Goal: Information Seeking & Learning: Find specific page/section

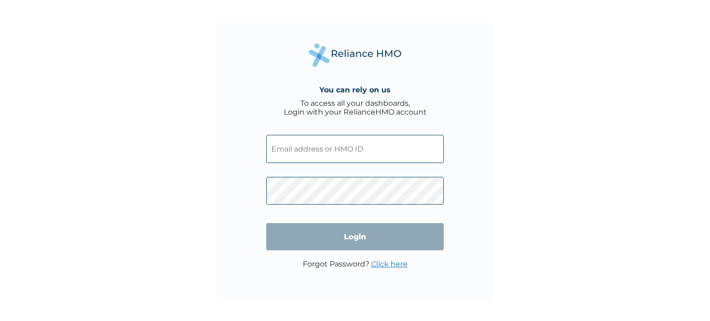
click at [307, 151] on input "text" at bounding box center [355, 149] width 178 height 28
type input "[EMAIL_ADDRESS][DOMAIN_NAME]"
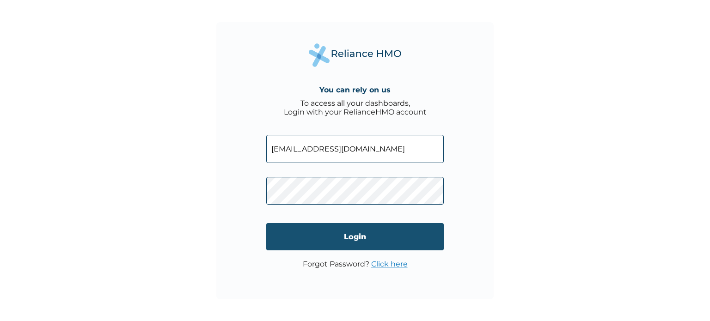
click at [383, 235] on input "Login" at bounding box center [355, 236] width 178 height 27
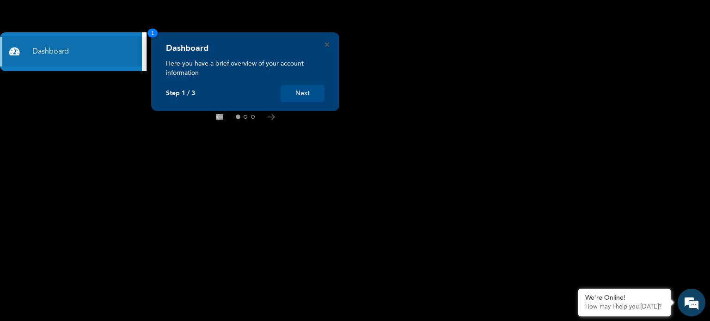
click at [300, 92] on button "Next" at bounding box center [303, 93] width 44 height 17
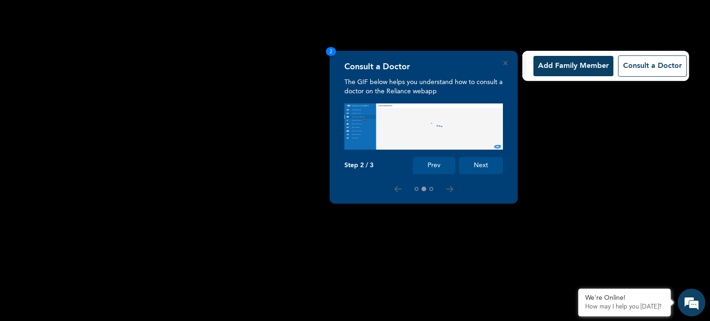
click at [489, 169] on button "Next" at bounding box center [481, 165] width 44 height 17
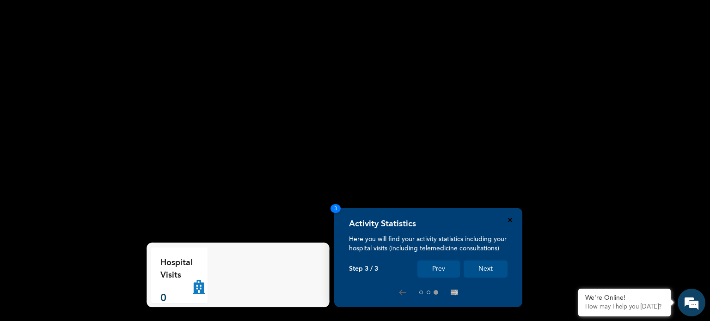
click at [511, 220] on icon "Close" at bounding box center [510, 220] width 4 height 4
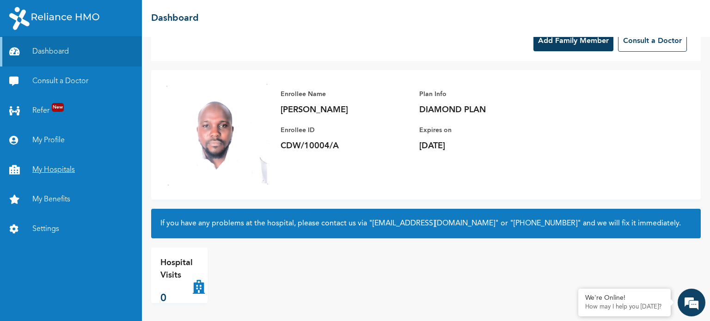
click at [57, 170] on link "My Hospitals" at bounding box center [71, 170] width 142 height 30
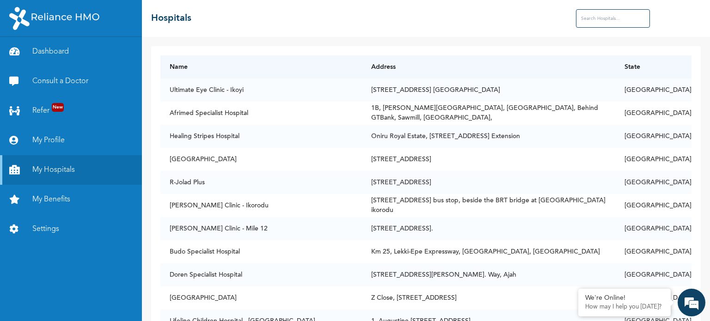
click at [598, 24] on input "text" at bounding box center [613, 18] width 74 height 19
click at [599, 15] on input "text" at bounding box center [613, 18] width 74 height 19
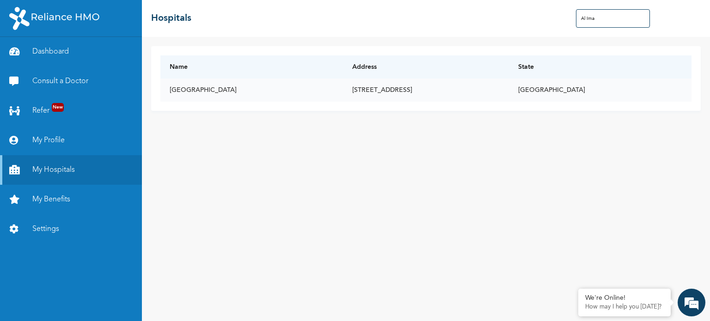
type input "Al Ima"
click at [651, 90] on td "[GEOGRAPHIC_DATA]" at bounding box center [600, 90] width 183 height 23
click at [192, 89] on td "[GEOGRAPHIC_DATA]" at bounding box center [251, 90] width 183 height 23
click at [54, 199] on link "My Benefits" at bounding box center [71, 200] width 142 height 30
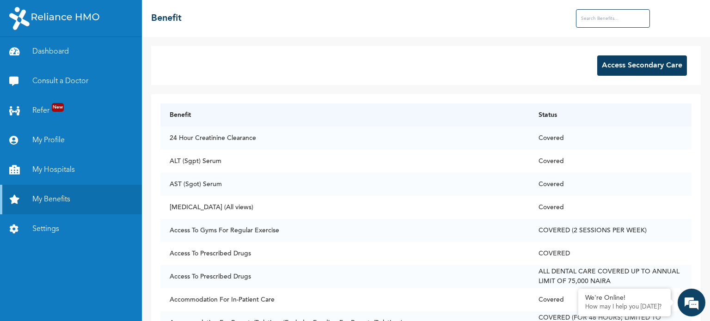
click at [631, 64] on button "Access Secondary Care" at bounding box center [643, 66] width 90 height 20
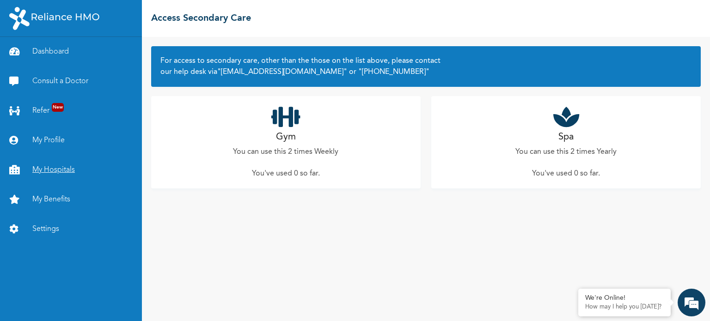
click at [57, 172] on link "My Hospitals" at bounding box center [71, 170] width 142 height 30
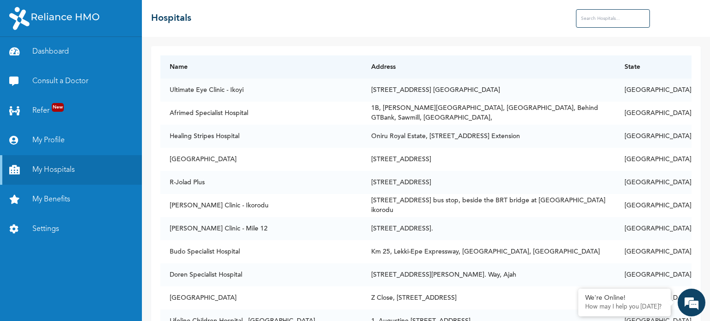
click at [586, 18] on input "text" at bounding box center [613, 18] width 74 height 19
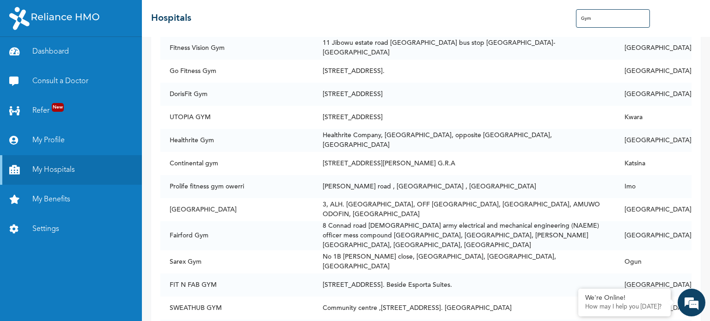
scroll to position [585, 0]
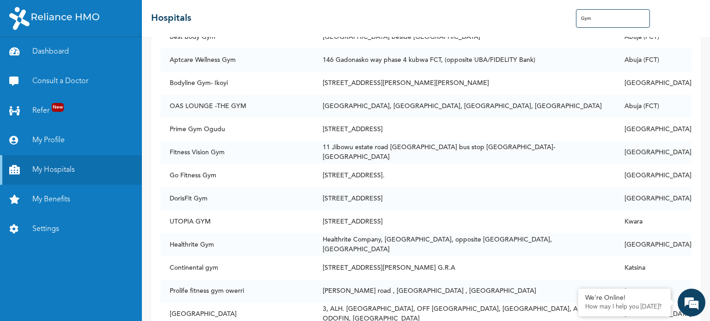
click at [586, 18] on input "Gym" at bounding box center [613, 18] width 74 height 19
click at [598, 15] on input "Gym" at bounding box center [613, 18] width 74 height 19
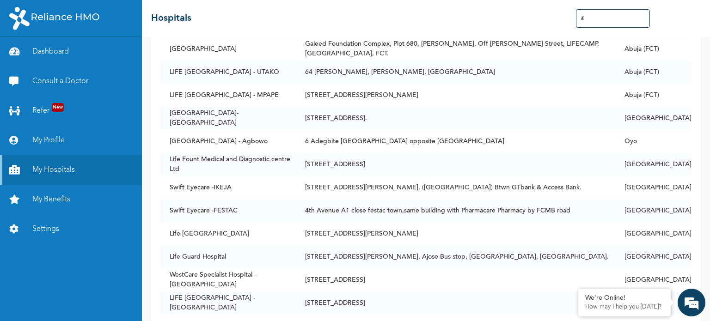
scroll to position [0, 0]
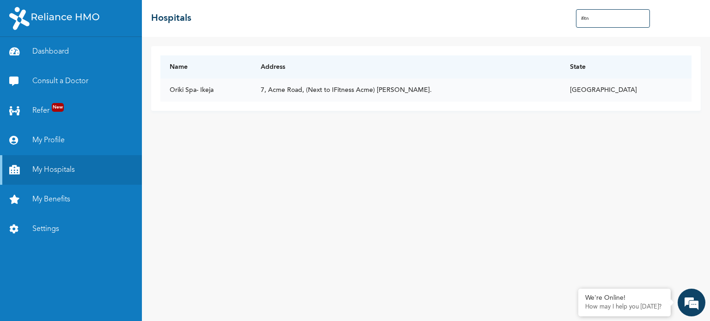
type input "ifitn"
drag, startPoint x: 170, startPoint y: 89, endPoint x: 217, endPoint y: 82, distance: 47.6
click at [217, 82] on td "Oriki Spa- Ikeja" at bounding box center [205, 90] width 91 height 23
copy td "Oriki Spa- Ikeja"
click at [57, 58] on link "Dashboard" at bounding box center [71, 52] width 142 height 30
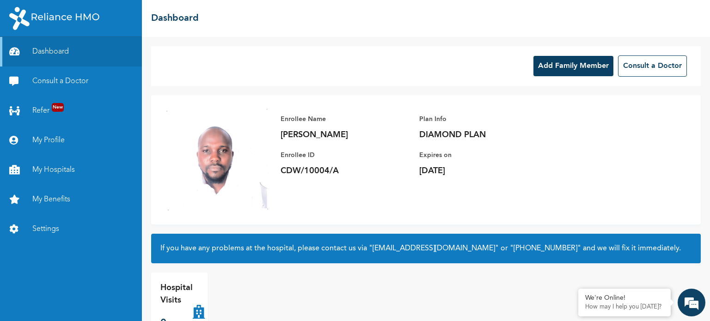
scroll to position [25, 0]
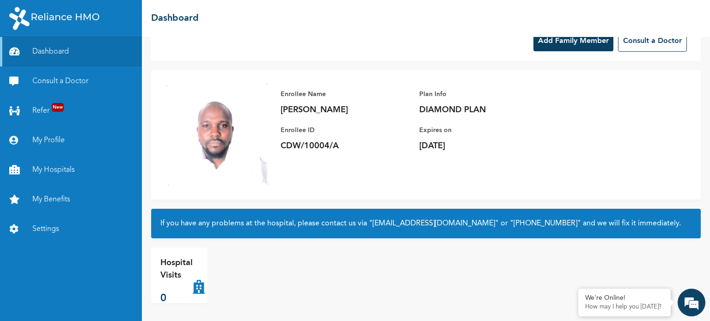
click at [578, 43] on button "Add Family Member" at bounding box center [574, 41] width 80 height 20
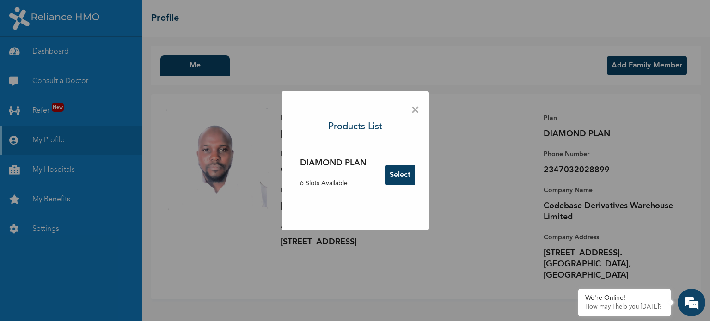
click at [395, 175] on button "Select" at bounding box center [400, 175] width 30 height 20
click at [521, 95] on div "× Products List DIAMOND PLAN 6 Slots Available Select" at bounding box center [355, 160] width 710 height 321
click at [414, 108] on span "×" at bounding box center [415, 110] width 9 height 19
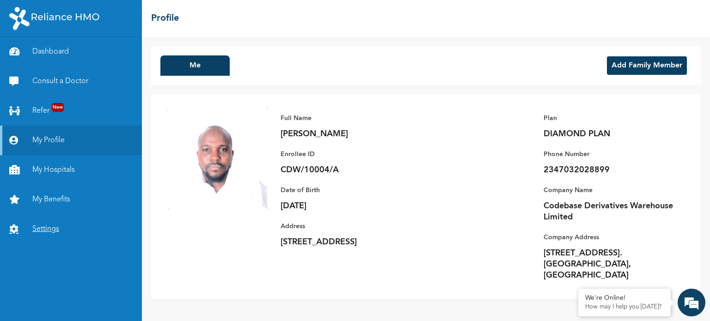
click at [44, 231] on link "Settings" at bounding box center [71, 230] width 142 height 30
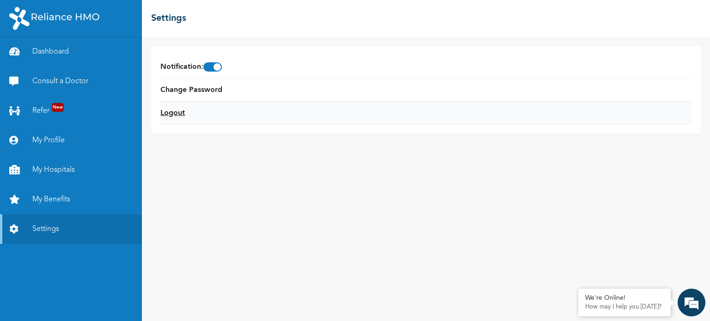
click at [167, 112] on link "Logout" at bounding box center [172, 113] width 25 height 11
